Goal: Check status: Check status

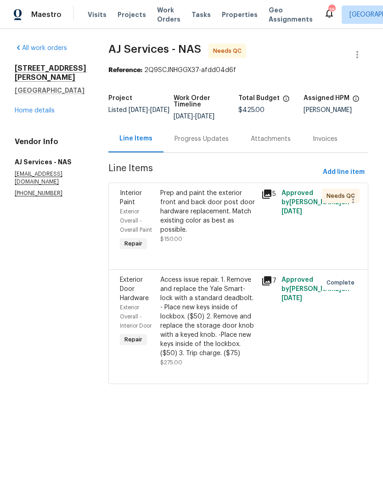
click at [196, 140] on div "Progress Updates" at bounding box center [201, 138] width 54 height 9
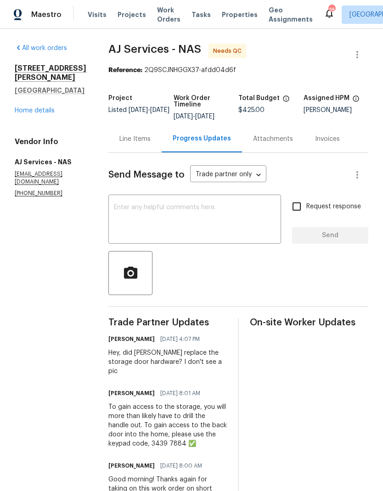
click at [128, 145] on div "Line Items" at bounding box center [134, 138] width 53 height 27
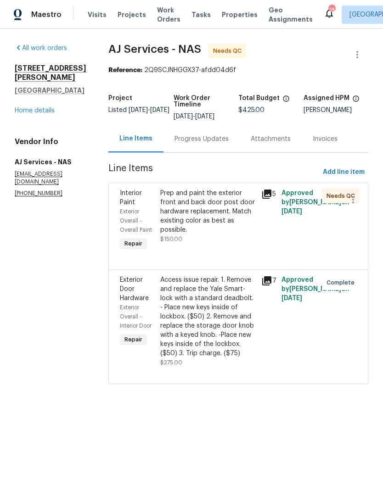
click at [186, 145] on div "Progress Updates" at bounding box center [201, 138] width 76 height 27
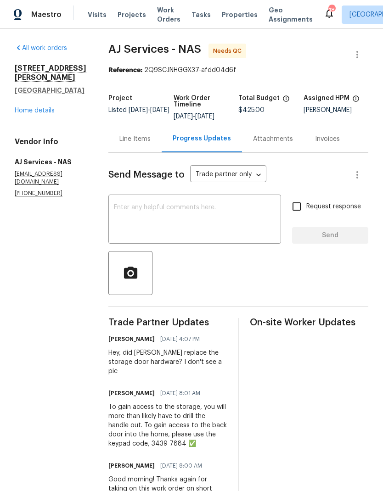
click at [138, 142] on div "Line Items" at bounding box center [134, 138] width 31 height 9
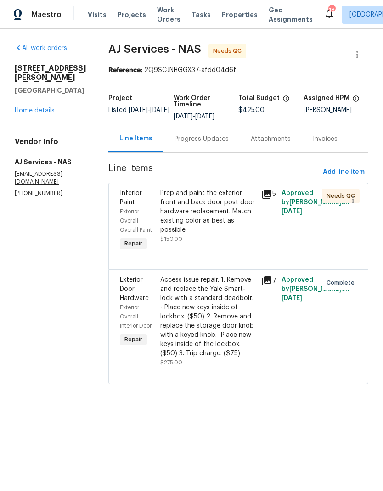
click at [193, 206] on div "Prep and paint the exterior front and back door post door hardware replacement.…" at bounding box center [207, 212] width 95 height 46
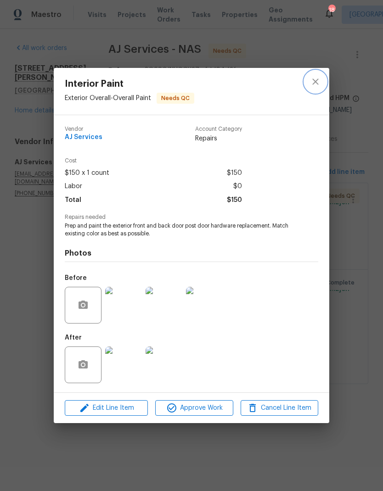
click at [320, 80] on icon "close" at bounding box center [315, 81] width 11 height 11
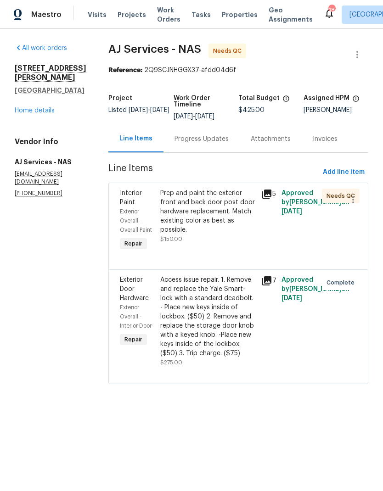
click at [195, 146] on div "Progress Updates" at bounding box center [201, 138] width 76 height 27
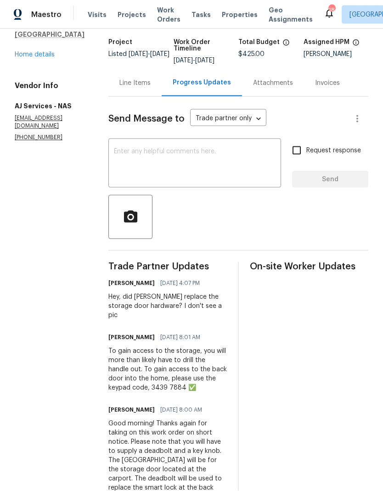
scroll to position [37, 0]
click at [132, 78] on div "Line Items" at bounding box center [134, 82] width 31 height 9
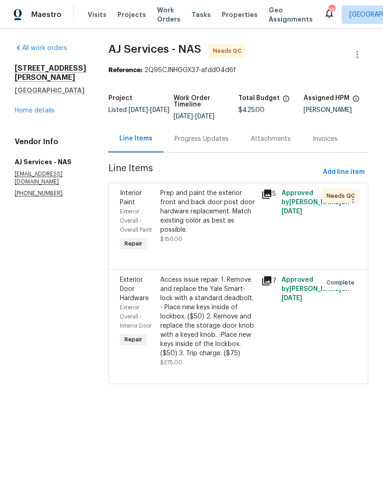
click at [200, 127] on div "Progress Updates" at bounding box center [201, 138] width 76 height 27
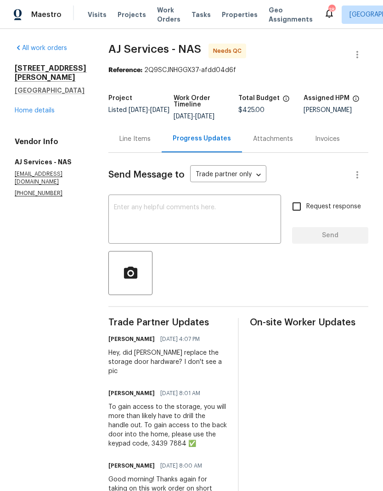
click at [143, 140] on div "Line Items" at bounding box center [134, 138] width 31 height 9
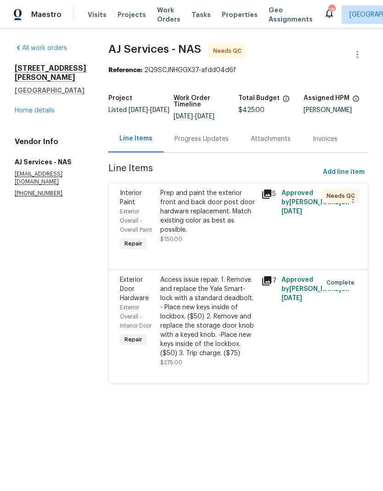
click at [200, 210] on div "Prep and paint the exterior front and back door post door hardware replacement.…" at bounding box center [207, 212] width 95 height 46
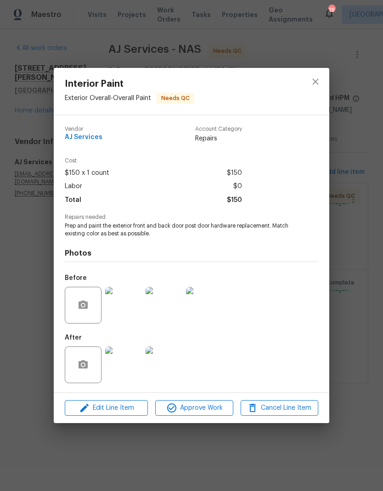
click at [121, 375] on img at bounding box center [123, 364] width 37 height 37
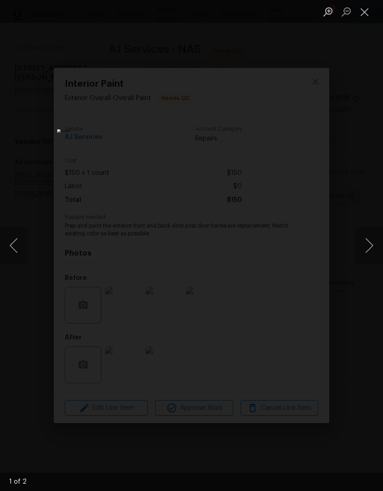
click at [366, 258] on button "Next image" at bounding box center [369, 245] width 28 height 37
click at [377, 249] on button "Next image" at bounding box center [369, 245] width 28 height 37
click at [366, 248] on button "Next image" at bounding box center [369, 245] width 28 height 37
click at [366, 11] on button "Close lightbox" at bounding box center [364, 12] width 18 height 16
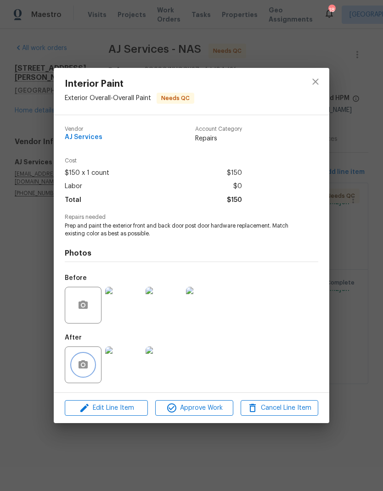
click at [79, 368] on icon "button" at bounding box center [82, 364] width 9 height 8
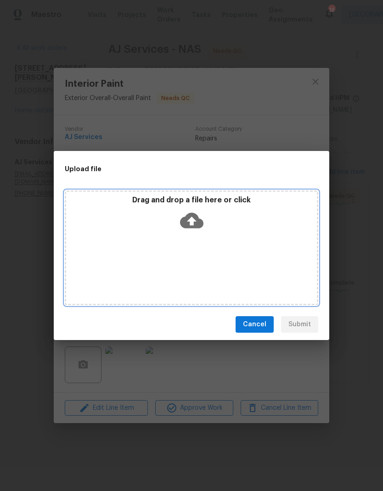
click at [192, 222] on icon at bounding box center [191, 220] width 23 height 23
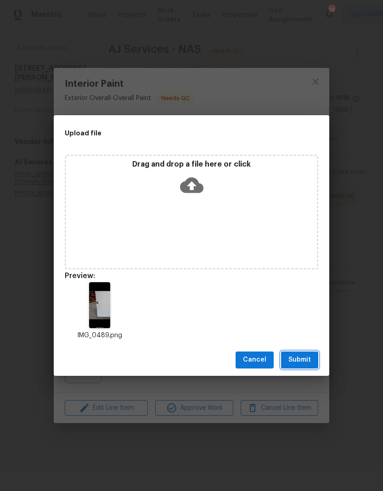
click at [304, 356] on span "Submit" at bounding box center [299, 359] width 22 height 11
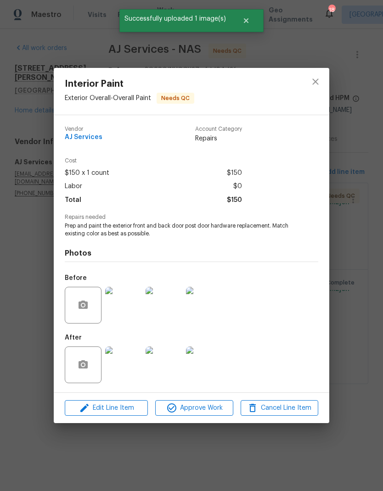
click at [215, 294] on img at bounding box center [204, 305] width 37 height 37
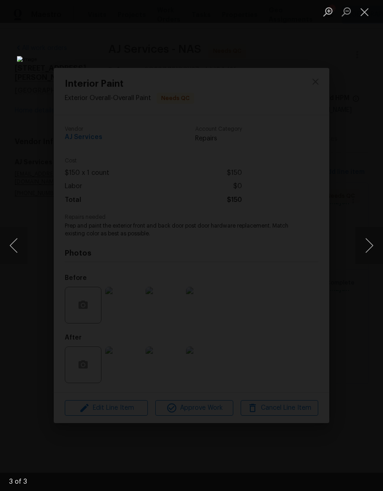
click at [365, 17] on button "Close lightbox" at bounding box center [364, 12] width 18 height 16
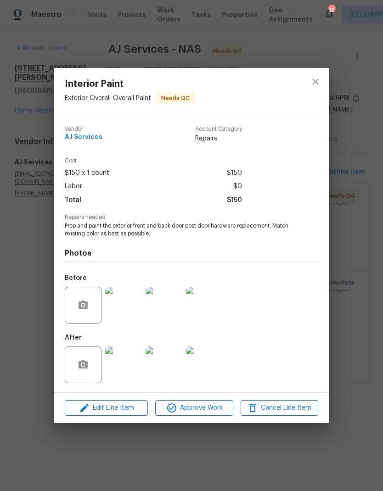
click at [202, 305] on img at bounding box center [204, 305] width 37 height 37
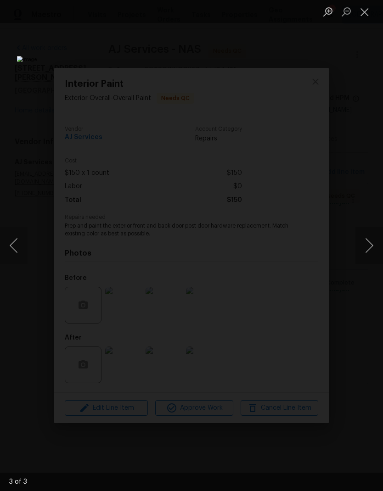
click at [22, 244] on button "Previous image" at bounding box center [14, 245] width 28 height 37
click at [19, 253] on button "Previous image" at bounding box center [14, 245] width 28 height 37
click at [11, 251] on button "Previous image" at bounding box center [14, 245] width 28 height 37
click at [372, 6] on button "Close lightbox" at bounding box center [364, 12] width 18 height 16
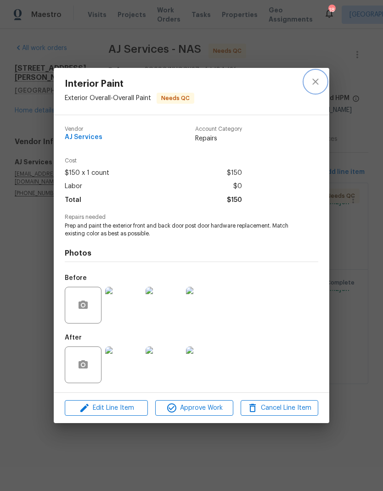
click at [323, 84] on button "close" at bounding box center [315, 82] width 22 height 22
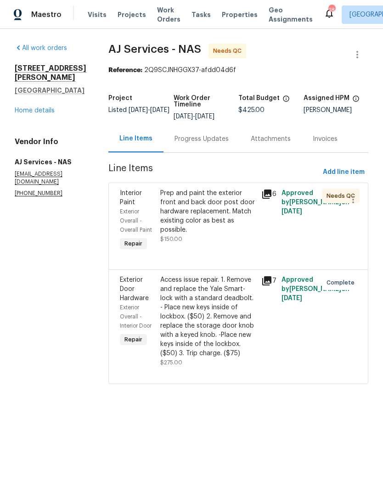
click at [38, 112] on link "Home details" at bounding box center [35, 110] width 40 height 6
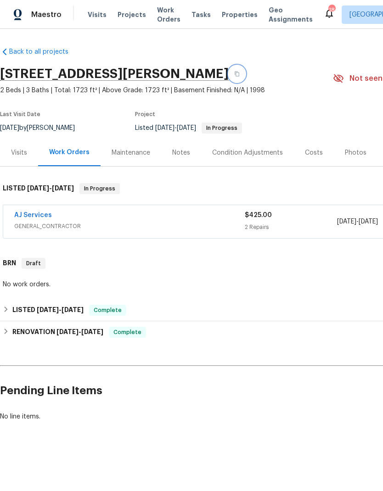
click at [245, 81] on button "button" at bounding box center [236, 74] width 17 height 17
